Goal: Information Seeking & Learning: Find contact information

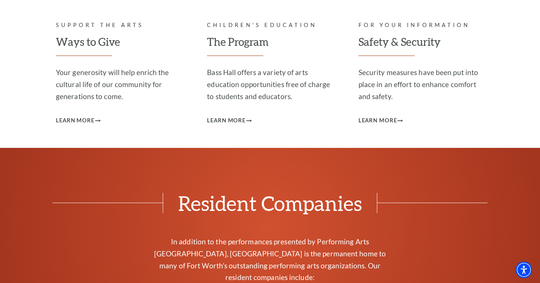
scroll to position [3088, 0]
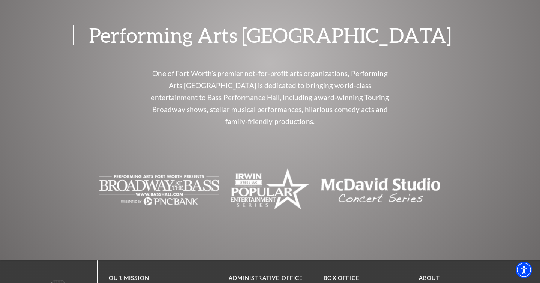
drag, startPoint x: 275, startPoint y: 149, endPoint x: 229, endPoint y: 151, distance: 45.8
copy p "[PHONE_NUMBER]"
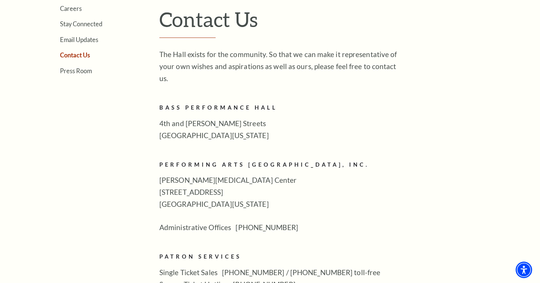
scroll to position [232, 0]
drag, startPoint x: 293, startPoint y: 213, endPoint x: 233, endPoint y: 220, distance: 60.1
click at [233, 221] on p "Administrative Offices 817-212-4300" at bounding box center [281, 227] width 244 height 12
copy p "[PHONE_NUMBER]"
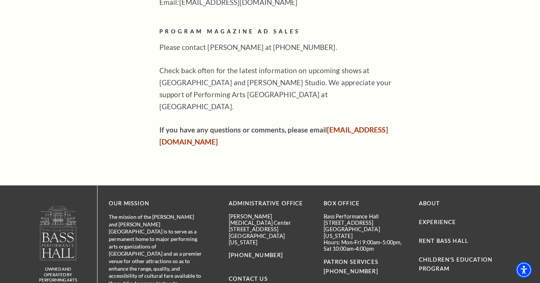
scroll to position [523, 0]
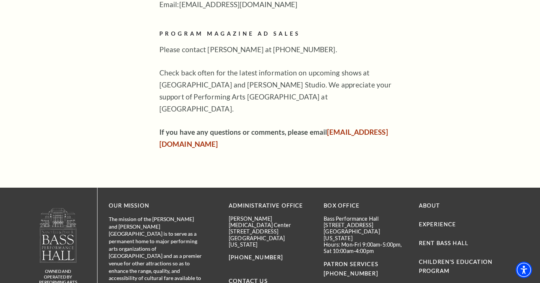
click at [434, 188] on div "OUR MISSION The mission of the Nancy Lee and Perry R Bass Performance Hall is t…" at bounding box center [304, 257] width 413 height 139
click at [434, 202] on link "About" at bounding box center [429, 205] width 21 height 6
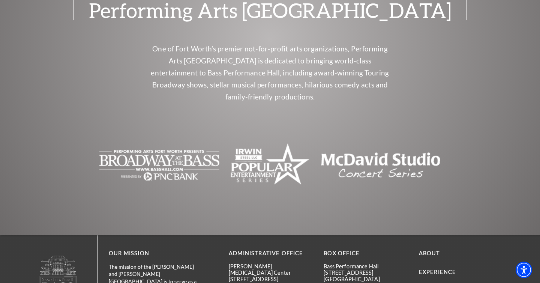
scroll to position [1846, 0]
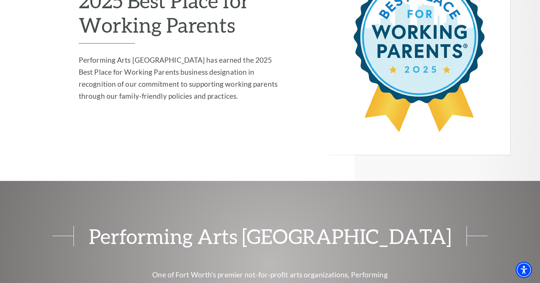
scroll to position [1846, 0]
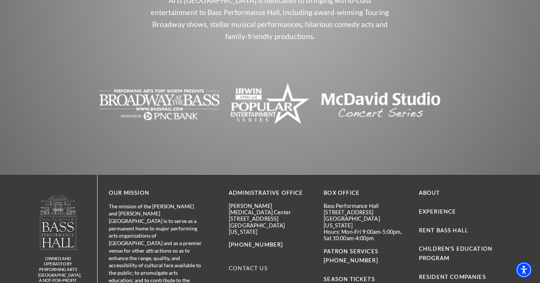
click at [253, 265] on link "Contact Us" at bounding box center [248, 268] width 39 height 6
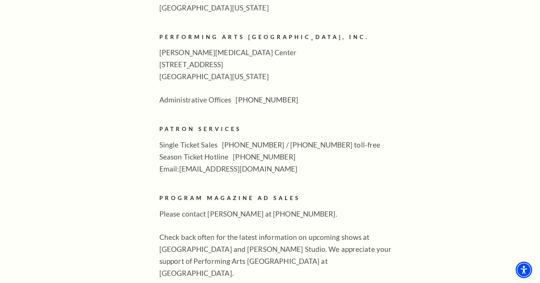
scroll to position [359, 0]
drag, startPoint x: 256, startPoint y: 158, endPoint x: 182, endPoint y: 153, distance: 74.4
click at [182, 153] on p "Single Ticket Sales [PHONE_NUMBER] / [PHONE_NUMBER] toll-free Season Ticket Hot…" at bounding box center [281, 156] width 244 height 36
copy p "[EMAIL_ADDRESS][DOMAIN_NAME]"
